Goal: Check status

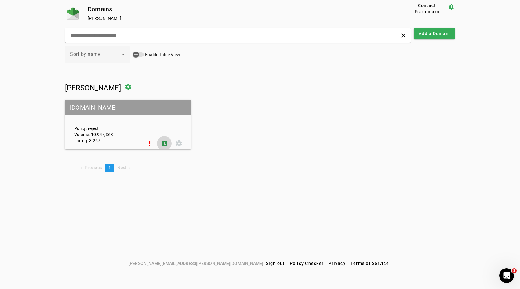
click at [164, 143] on span at bounding box center [164, 143] width 15 height 15
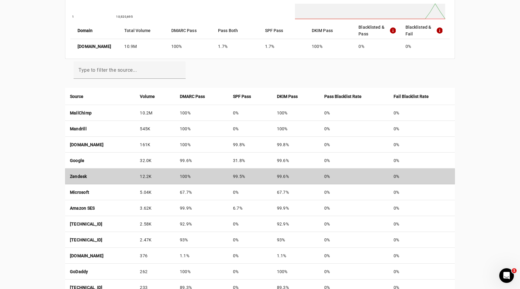
scroll to position [153, 0]
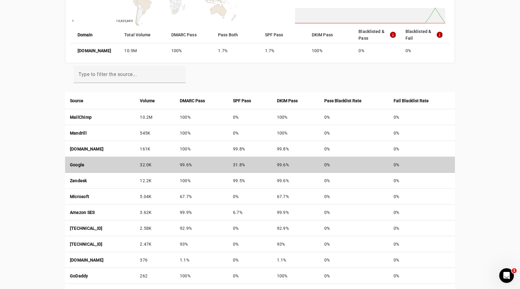
click at [202, 163] on td "99.6%" at bounding box center [201, 165] width 53 height 16
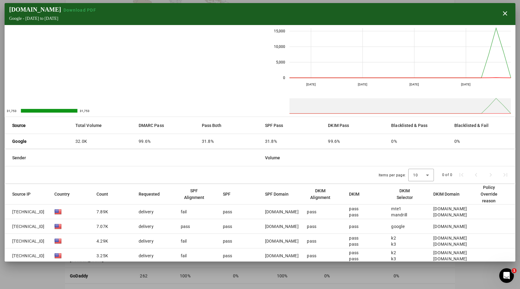
scroll to position [34, 0]
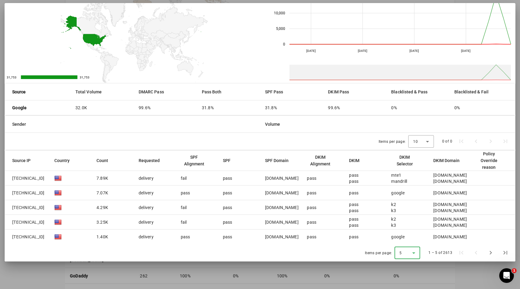
click at [404, 253] on div "5" at bounding box center [406, 253] width 13 height 5
click at [404, 238] on span "50" at bounding box center [403, 236] width 6 height 7
